Goal: Task Accomplishment & Management: Use online tool/utility

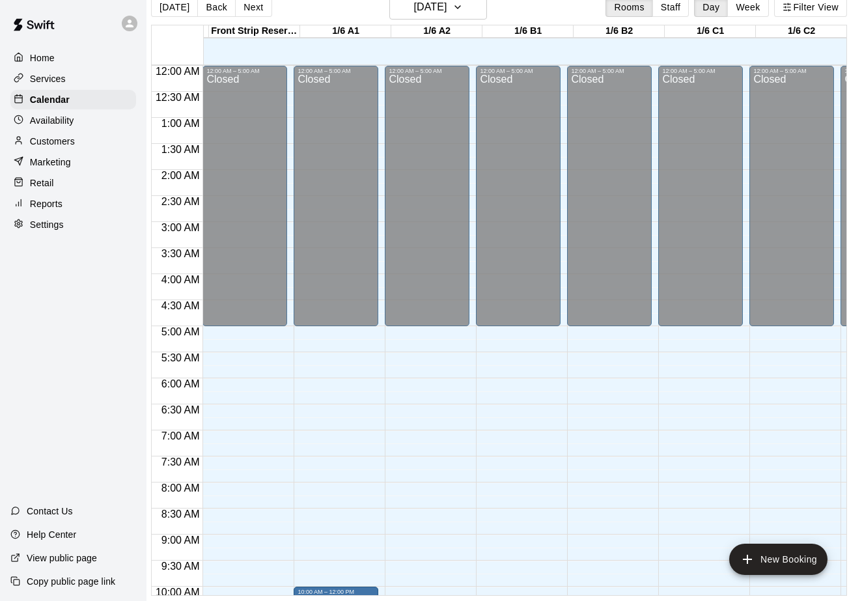
scroll to position [721, 177]
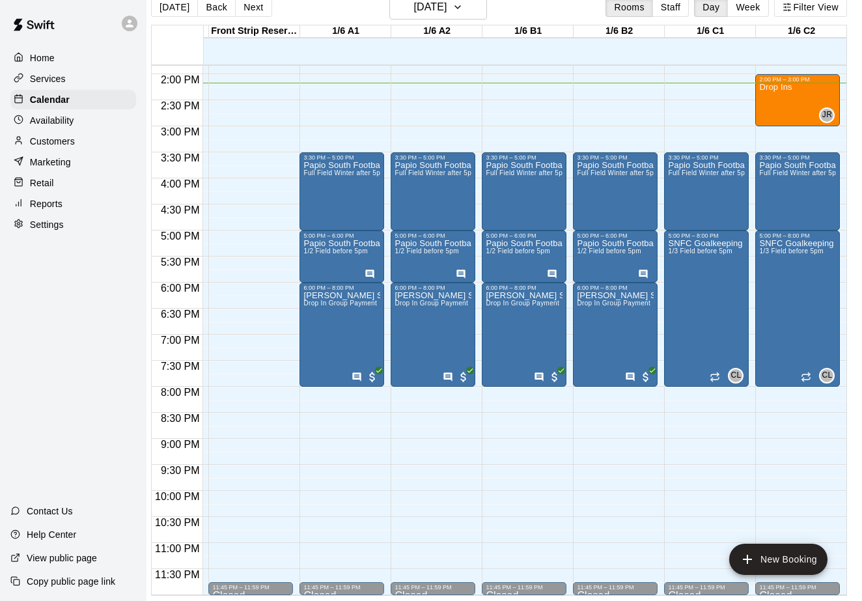
click at [42, 200] on p "Reports" at bounding box center [46, 203] width 33 height 13
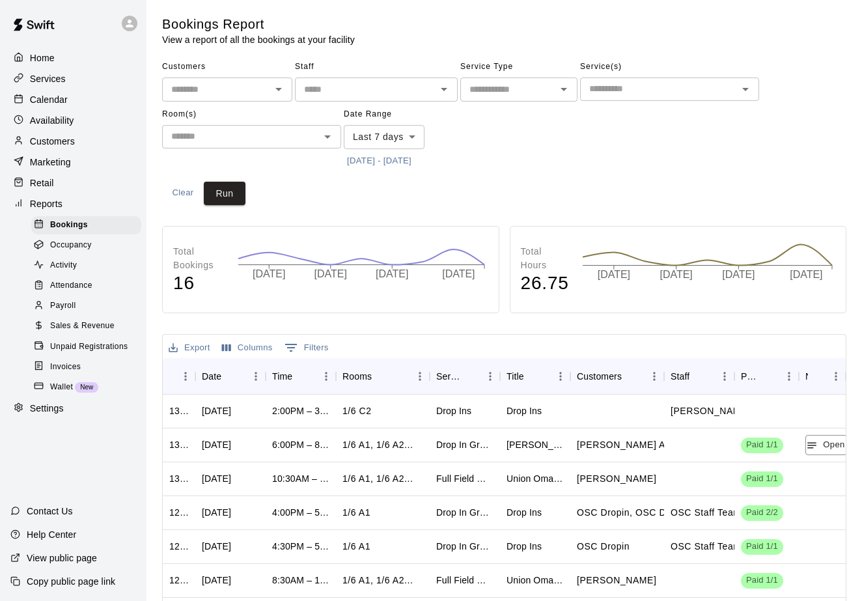
click at [395, 142] on body "Home Services Calendar Availability Customers Marketing Retail Reports Bookings…" at bounding box center [431, 397] width 862 height 795
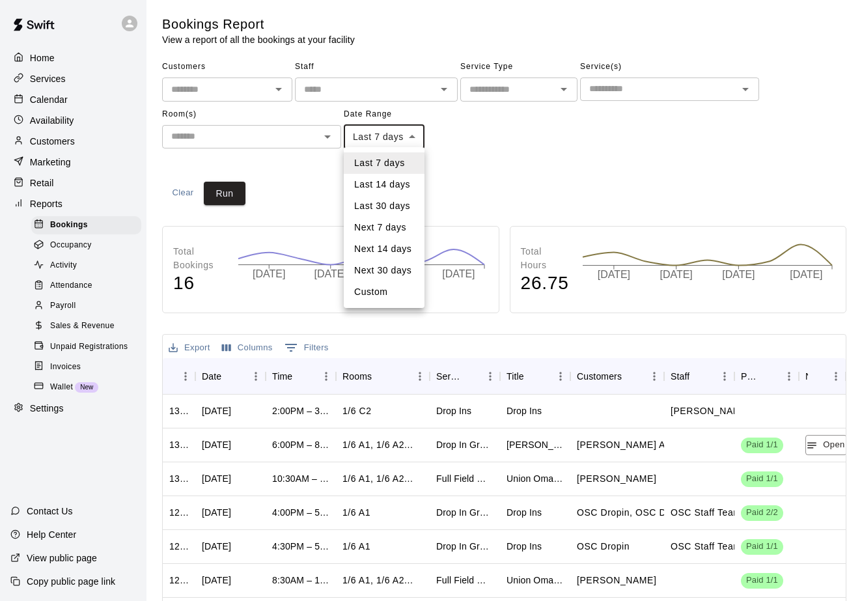
click at [378, 296] on li "Custom" at bounding box center [384, 291] width 81 height 21
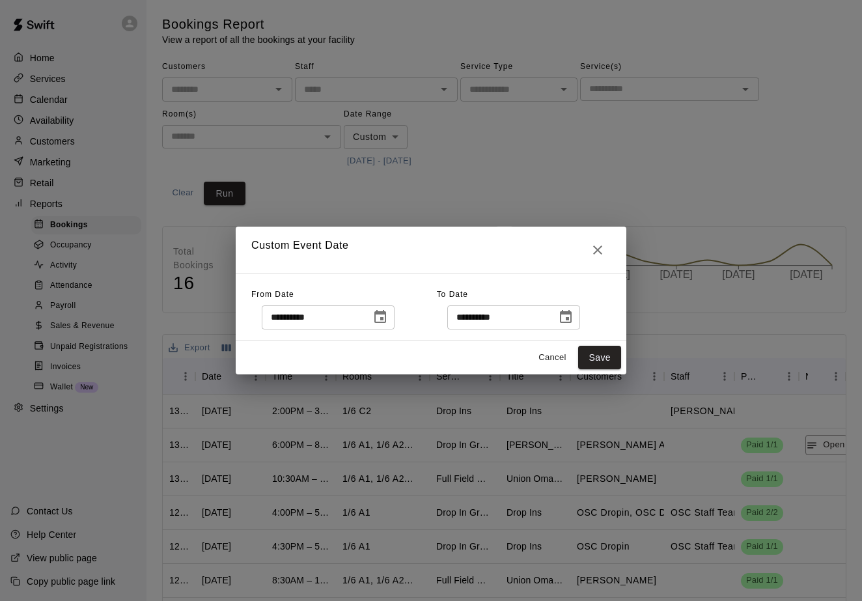
type input "******"
click at [386, 315] on icon "Choose date, selected date is Aug 11, 2025" at bounding box center [380, 316] width 12 height 13
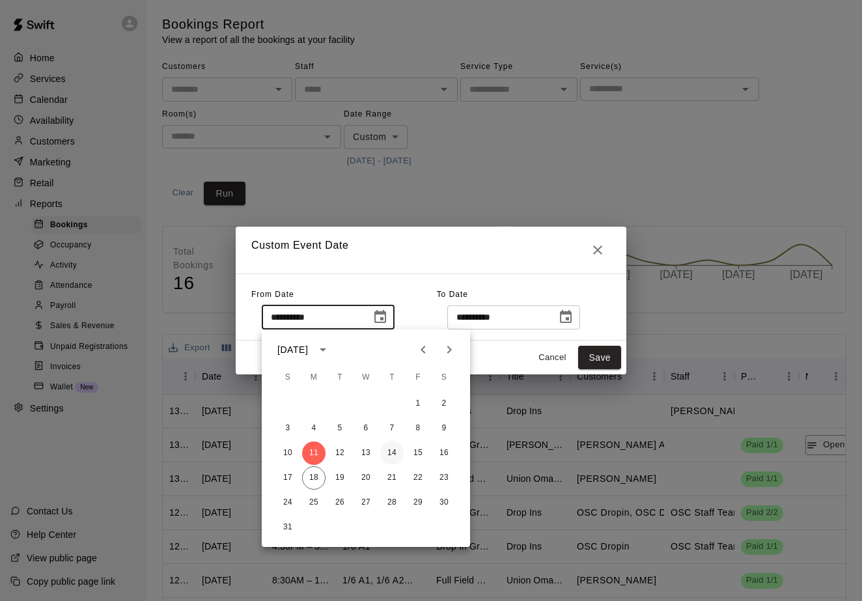
click at [392, 449] on button "14" at bounding box center [391, 453] width 23 height 23
type input "**********"
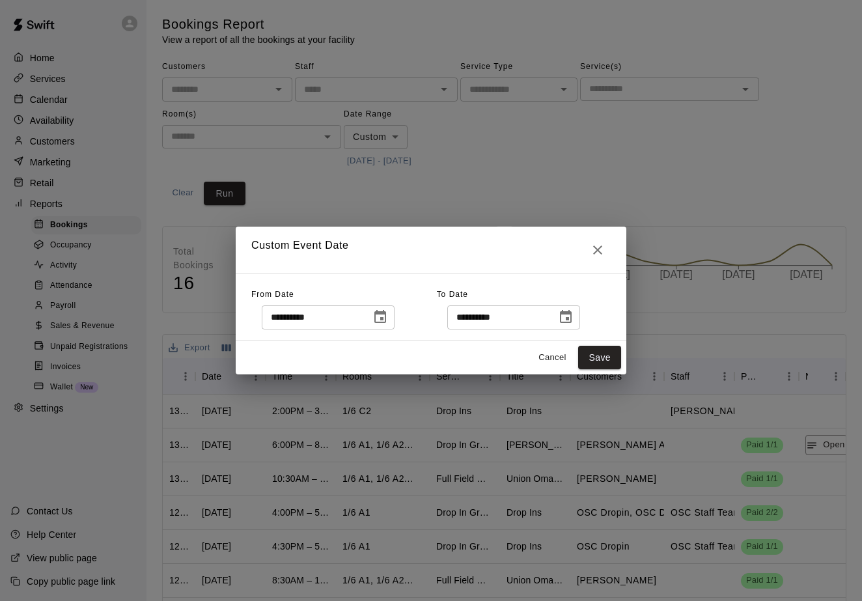
click at [570, 315] on icon "Choose date, selected date is Aug 18, 2025" at bounding box center [566, 316] width 12 height 13
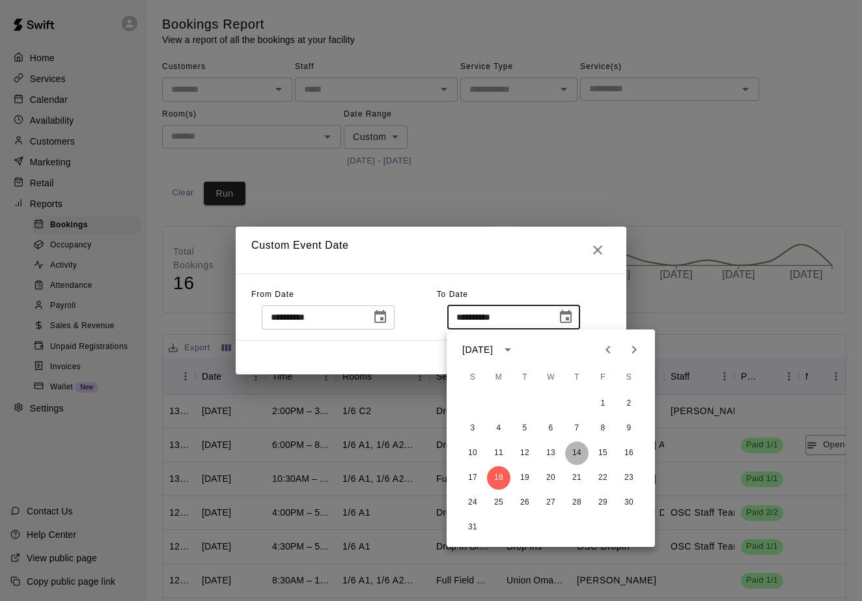
click at [580, 453] on button "14" at bounding box center [576, 453] width 23 height 23
type input "**********"
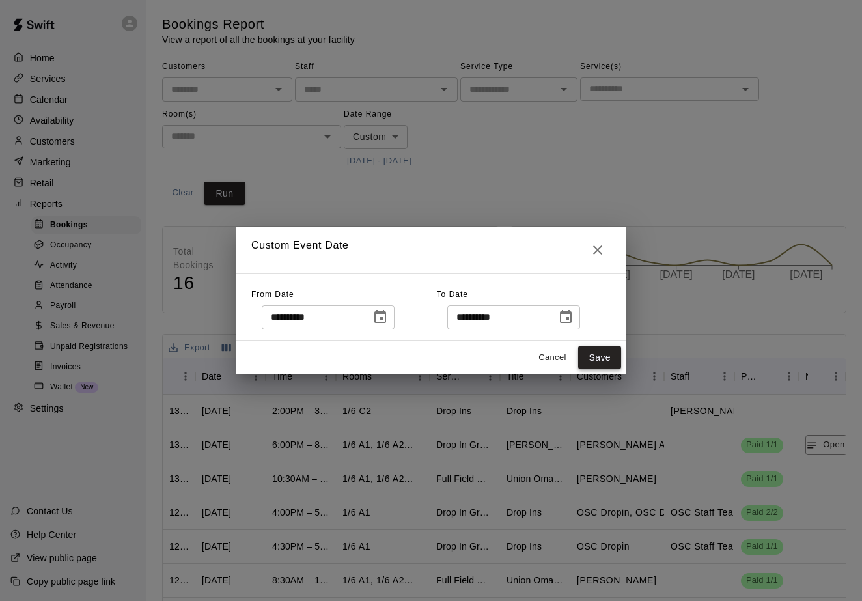
click at [605, 358] on button "Save" at bounding box center [599, 358] width 43 height 24
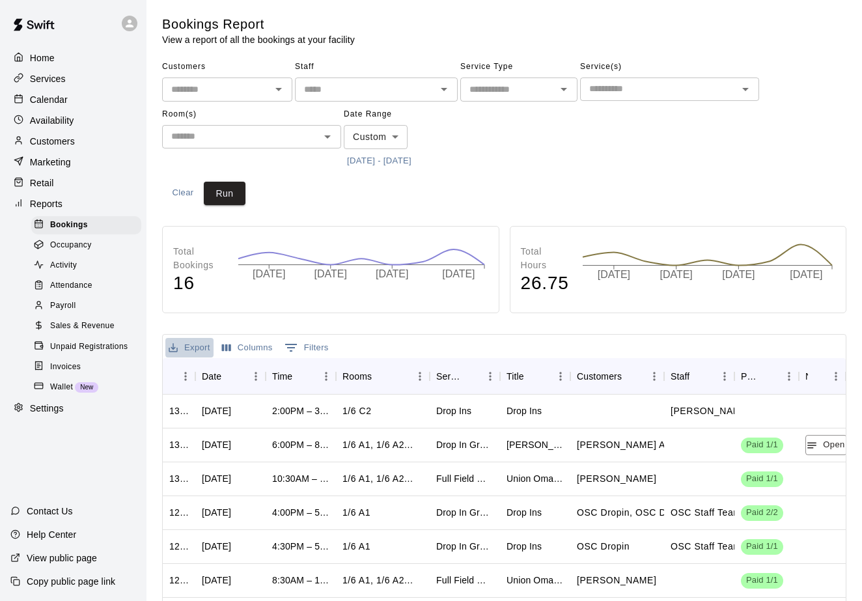
click at [197, 341] on button "Export" at bounding box center [189, 348] width 48 height 20
click at [228, 187] on button "Run" at bounding box center [225, 194] width 42 height 24
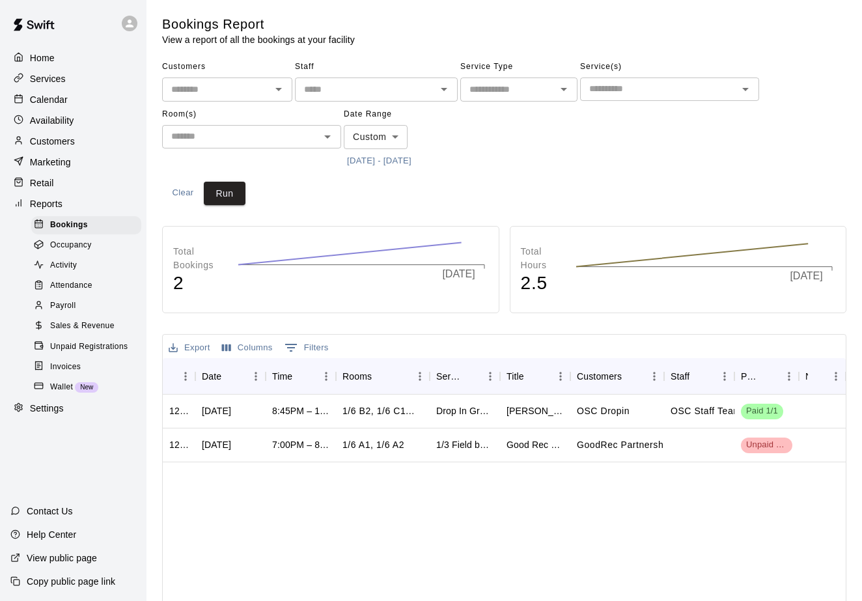
click at [201, 343] on button "Export" at bounding box center [189, 348] width 48 height 20
click at [220, 376] on li "Download as CSV" at bounding box center [215, 370] width 100 height 21
click at [43, 96] on p "Calendar" at bounding box center [49, 99] width 38 height 13
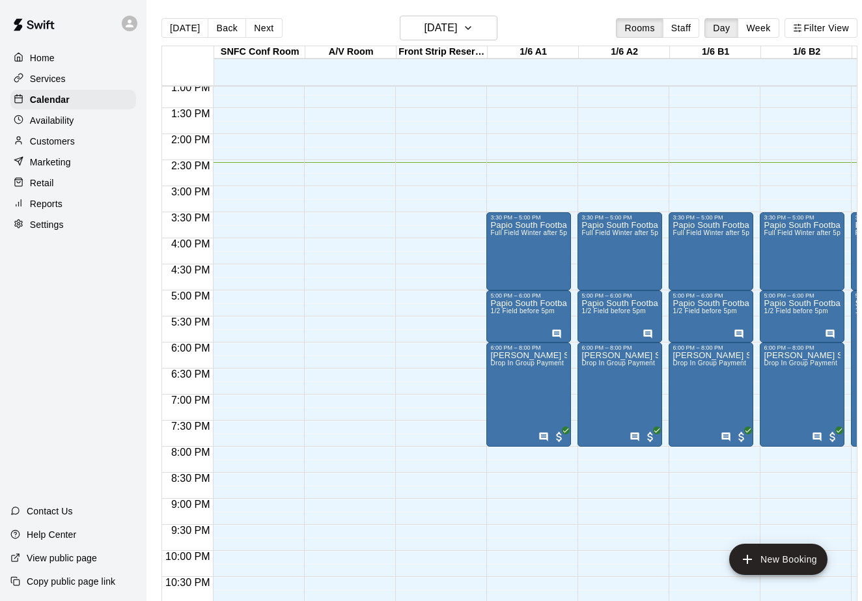
scroll to position [0, 18]
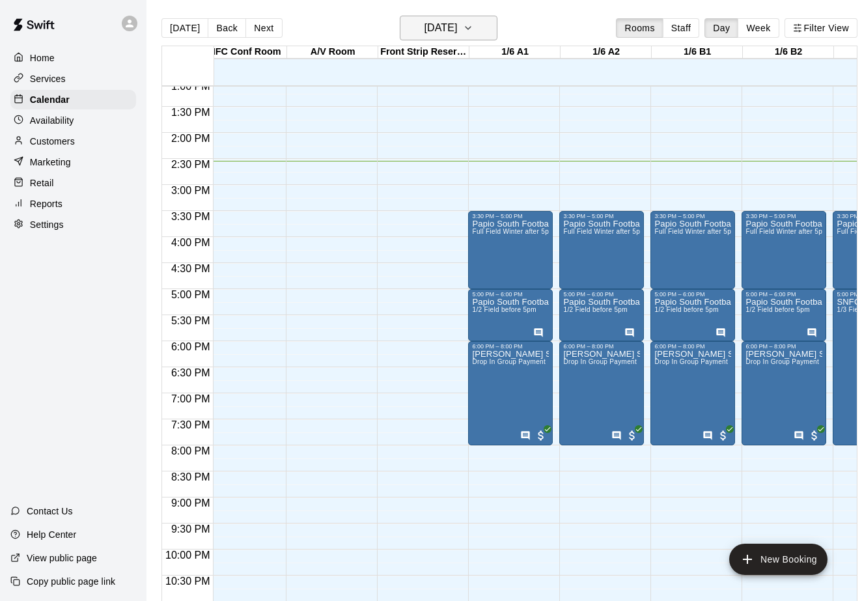
click at [457, 35] on h6 "[DATE]" at bounding box center [440, 28] width 33 height 18
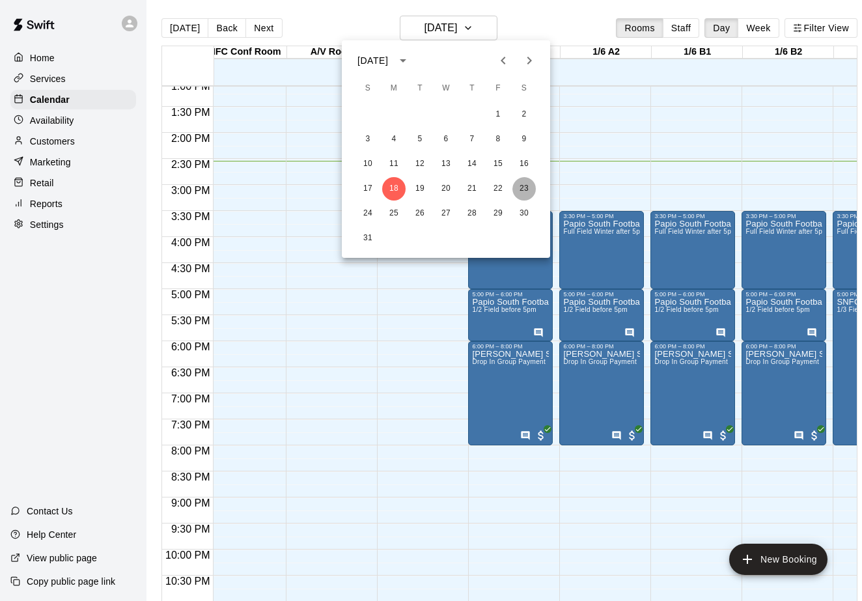
click at [525, 186] on button "23" at bounding box center [524, 188] width 23 height 23
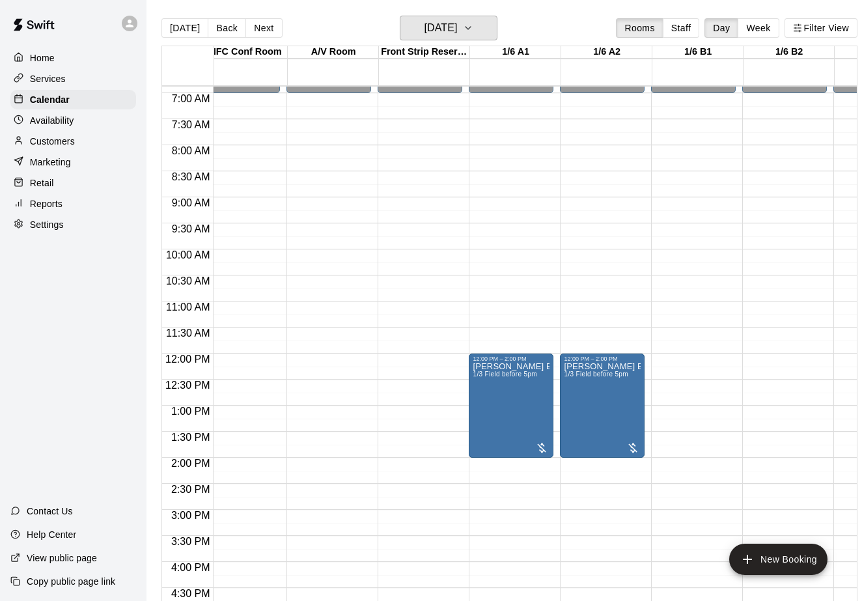
scroll to position [362, 18]
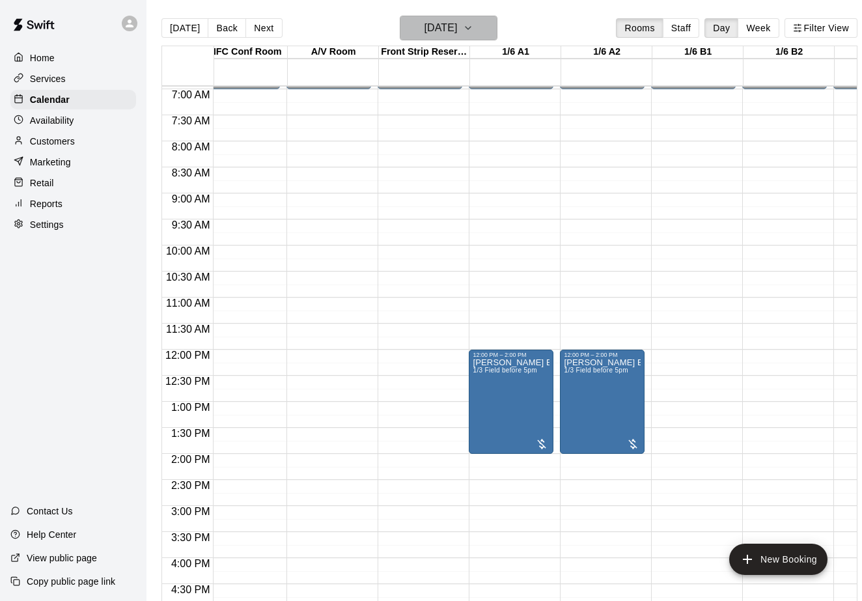
click at [449, 31] on h6 "[DATE]" at bounding box center [440, 28] width 33 height 18
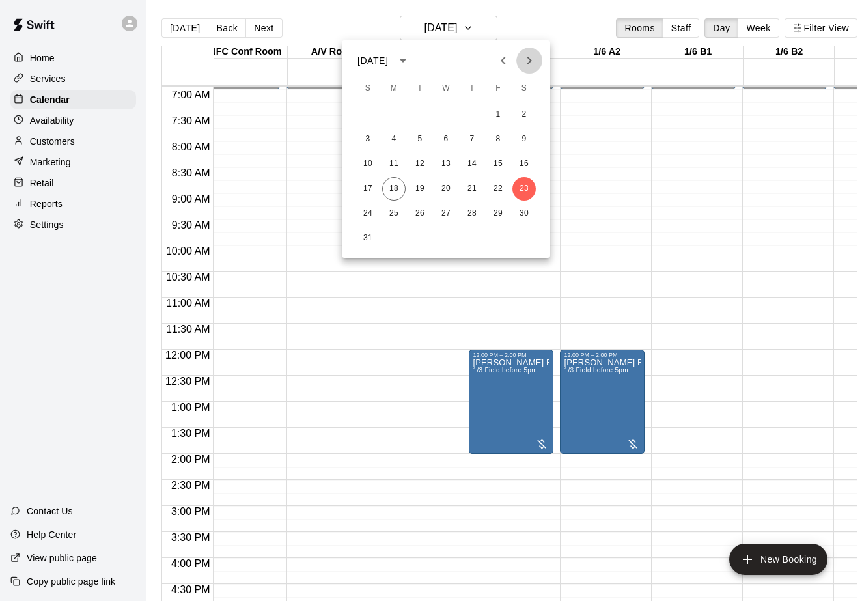
click at [532, 57] on icon "Next month" at bounding box center [530, 61] width 16 height 16
click at [526, 108] on button "6" at bounding box center [524, 114] width 23 height 23
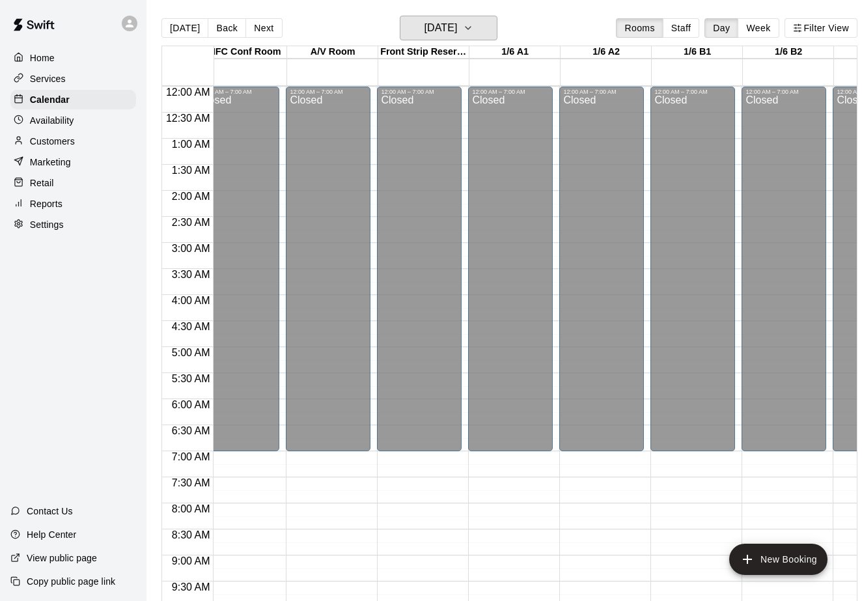
scroll to position [0, 18]
click at [183, 28] on button "[DATE]" at bounding box center [185, 28] width 47 height 20
